Goal: Transaction & Acquisition: Purchase product/service

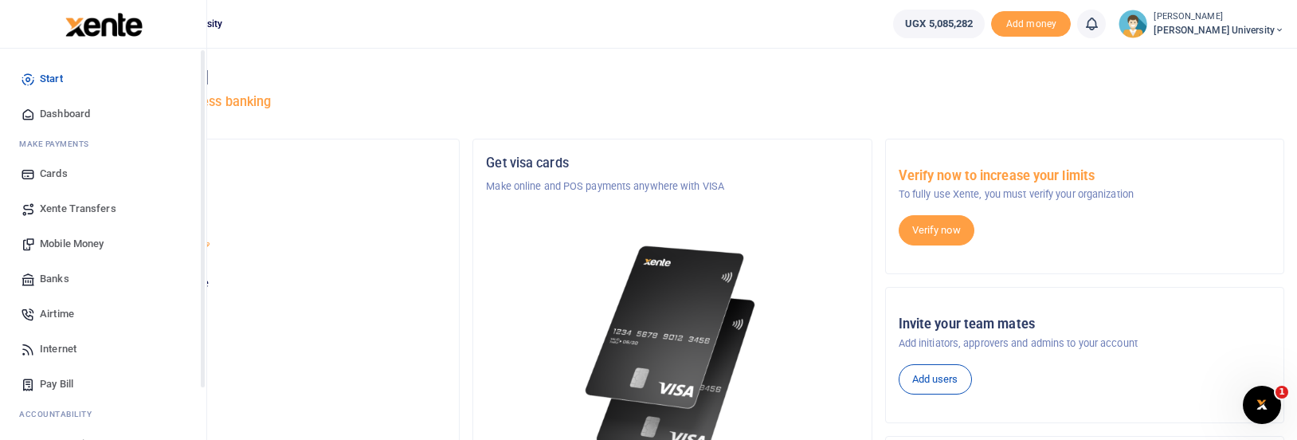
click at [68, 245] on span "Mobile Money" at bounding box center [72, 244] width 64 height 16
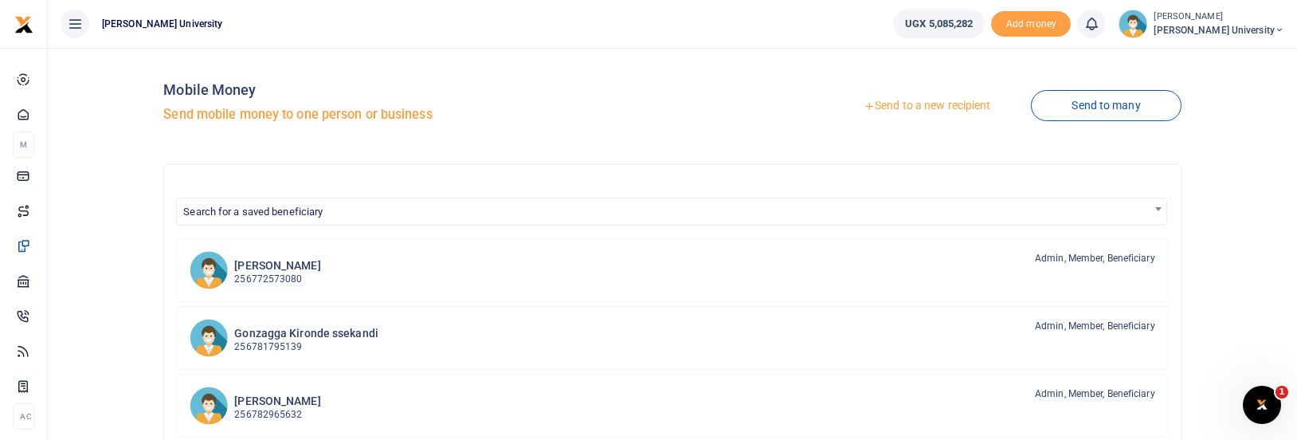
click at [915, 104] on link "Send to a new recipient" at bounding box center [927, 106] width 208 height 29
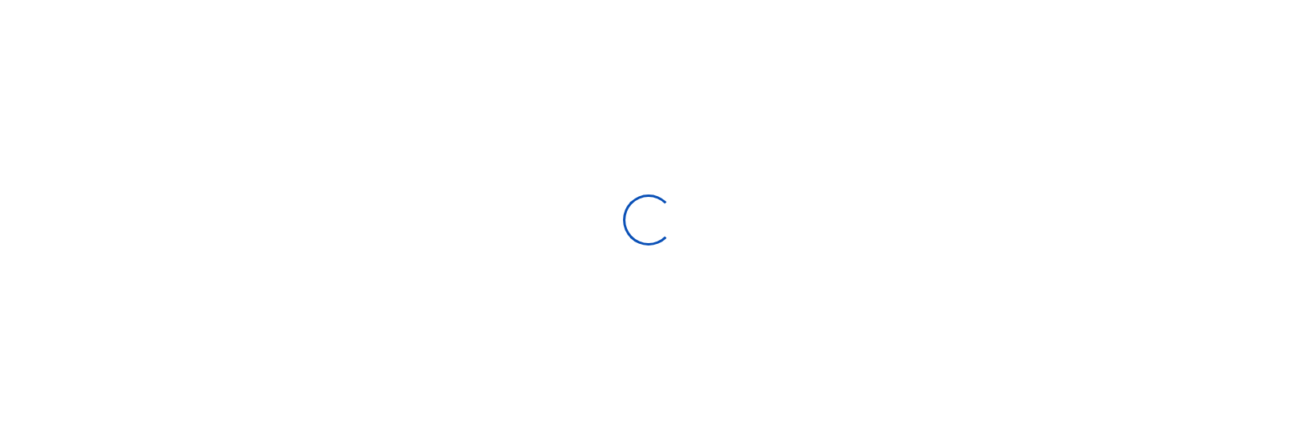
select select "Loading bundles"
select select
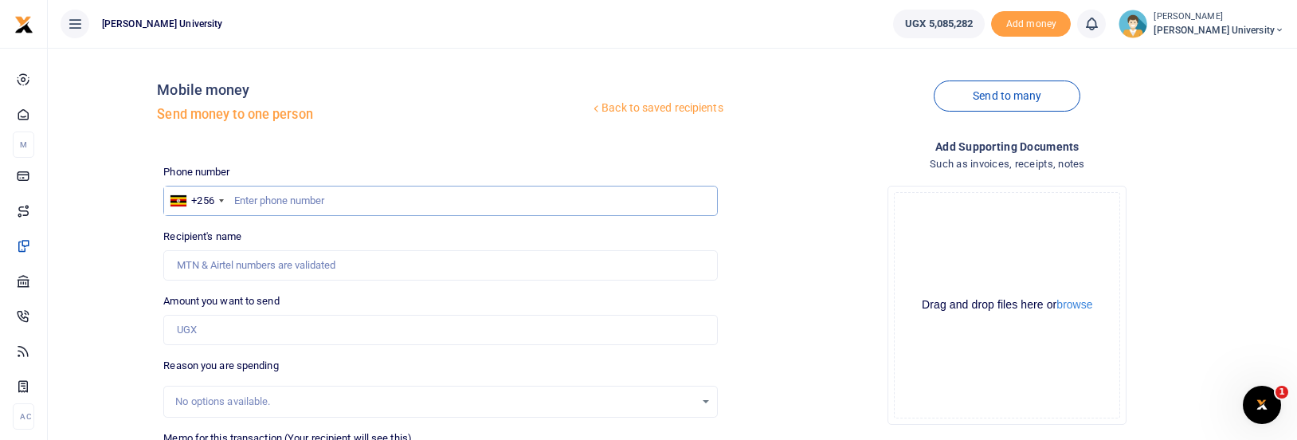
click at [285, 201] on input "text" at bounding box center [440, 201] width 554 height 30
type input "772587952"
click at [205, 333] on input "Amount you want to send" at bounding box center [440, 330] width 554 height 30
type input "Daniel Kabonge Kaye"
type input "200,000"
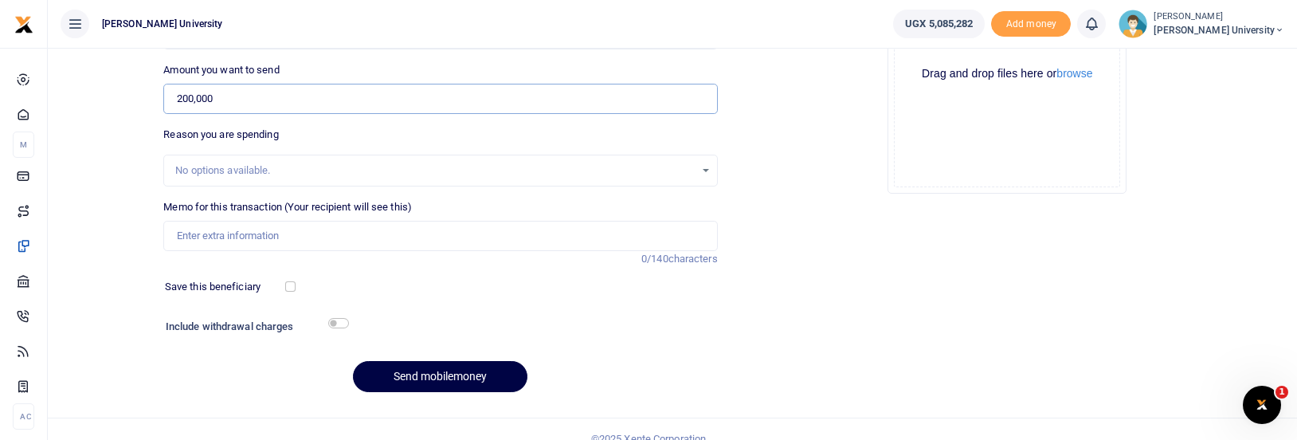
scroll to position [241, 0]
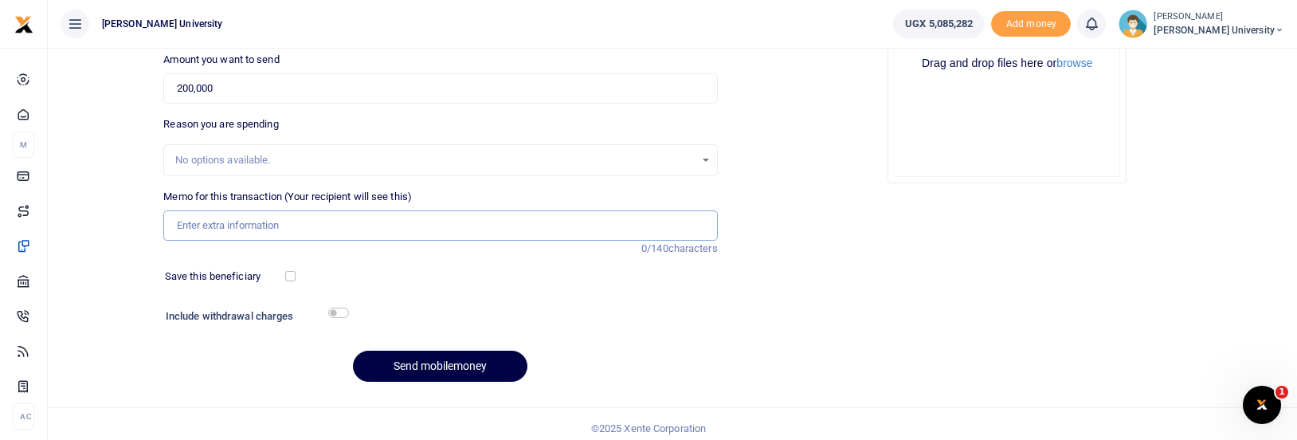
click at [206, 230] on input "Memo for this transaction (Your recipient will see this)" at bounding box center [440, 225] width 554 height 30
type input "facilitation transport and accommodation to busitema research symposium"
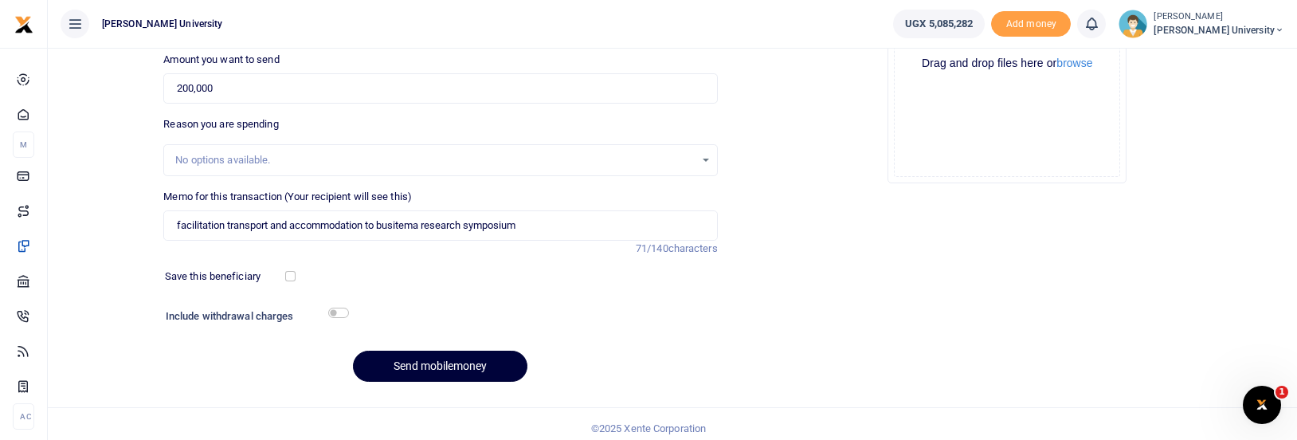
click at [392, 360] on button "Send mobilemoney" at bounding box center [440, 366] width 175 height 31
